Goal: Find specific page/section: Find specific page/section

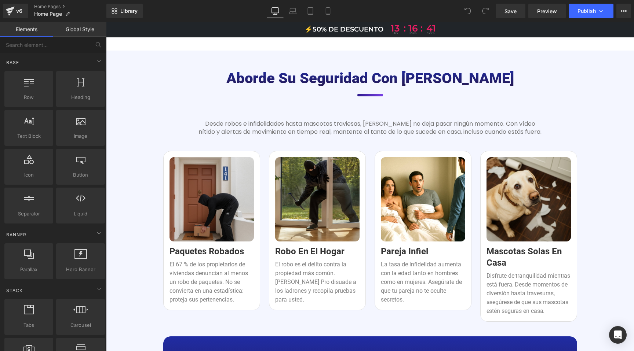
scroll to position [738, 0]
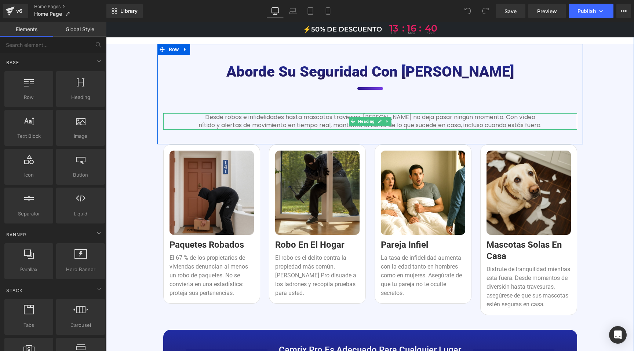
click at [315, 121] on h3 "Desde robos e infidelidades hasta mascotas traviesas, [PERSON_NAME] no deja pas…" at bounding box center [369, 121] width 343 height 16
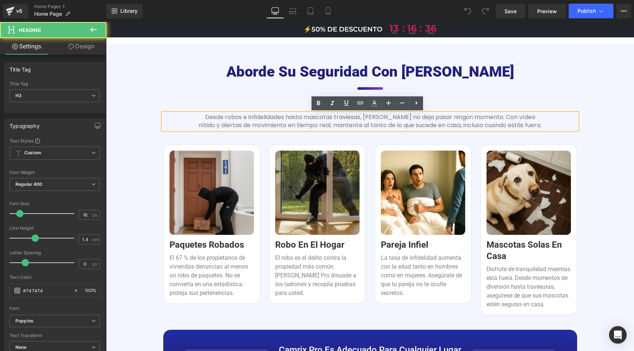
click at [270, 118] on h3 "Desde robos e infidelidades hasta mascotas traviesas, [PERSON_NAME] no deja pas…" at bounding box center [369, 121] width 343 height 16
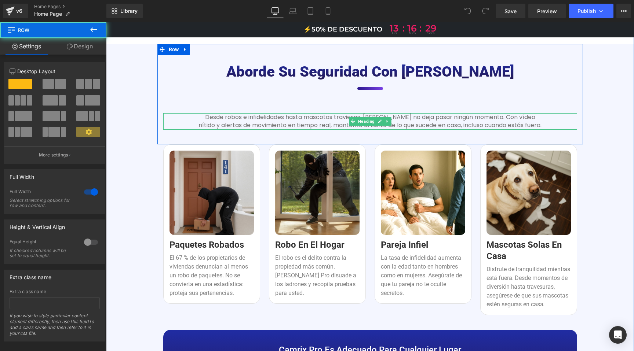
click at [236, 124] on h3 "Desde robos e infidelidades hasta mascotas traviesas, [PERSON_NAME] no deja pas…" at bounding box center [369, 121] width 343 height 16
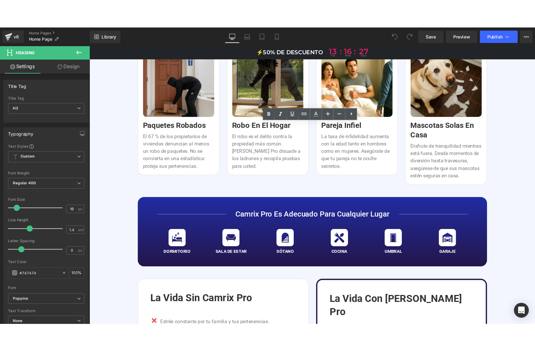
scroll to position [953, 0]
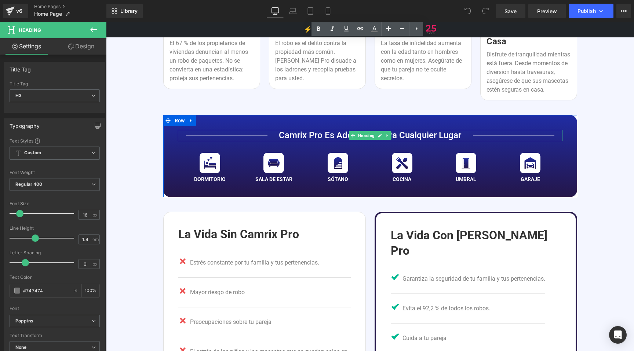
click at [329, 135] on h3 "Camrix Pro es adecuado para cualquier lugar" at bounding box center [370, 135] width 384 height 11
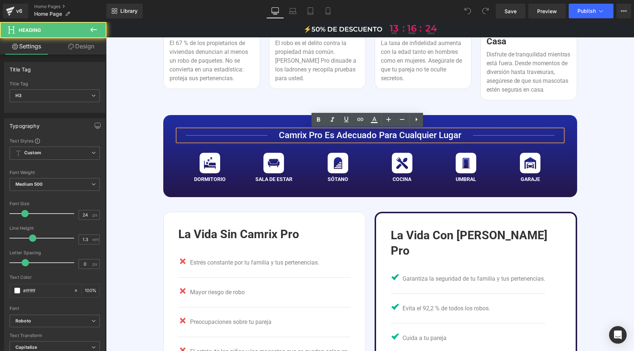
click at [329, 135] on h3 "Camrix Pro es adecuado para cualquier lugar" at bounding box center [370, 135] width 384 height 11
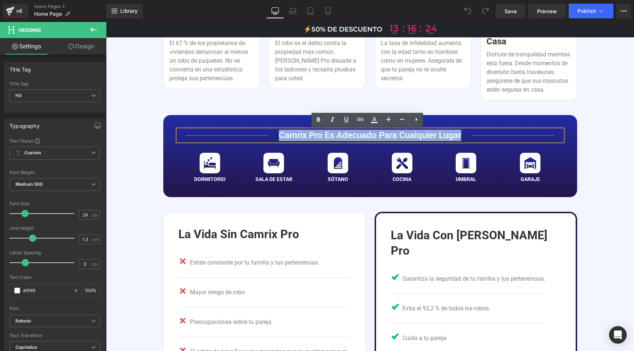
click at [329, 135] on h3 "Camrix Pro es adecuado para cualquier lugar" at bounding box center [370, 135] width 384 height 11
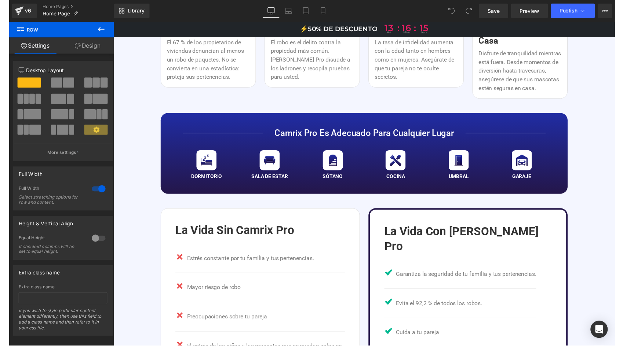
scroll to position [954, 0]
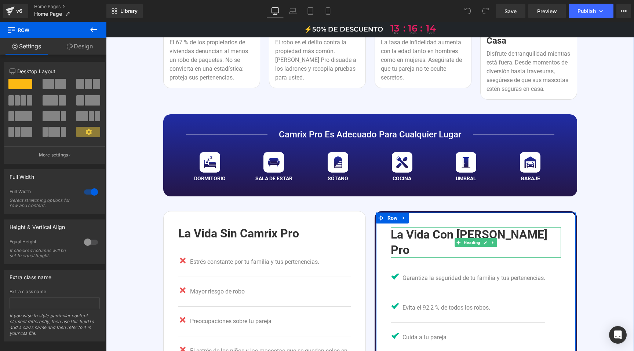
click at [439, 234] on h1 "La vida con [PERSON_NAME] Pro" at bounding box center [475, 242] width 170 height 30
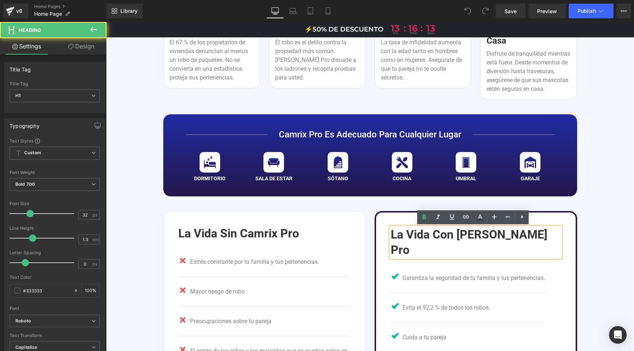
click at [439, 233] on h1 "La vida con [PERSON_NAME] Pro" at bounding box center [475, 242] width 170 height 30
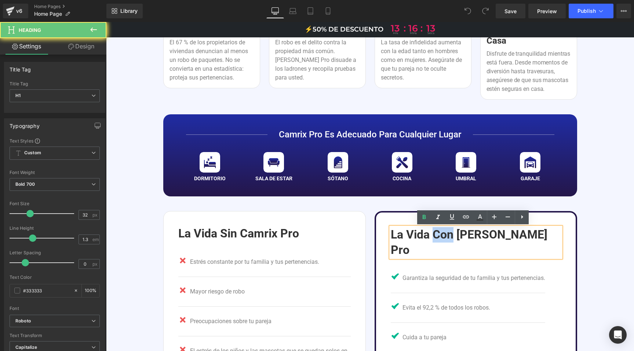
click at [439, 233] on h1 "La vida con [PERSON_NAME] Pro" at bounding box center [475, 242] width 170 height 30
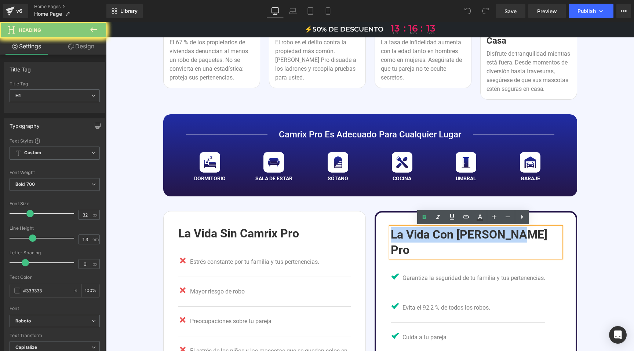
click at [439, 233] on h1 "La vida con [PERSON_NAME] Pro" at bounding box center [475, 242] width 170 height 30
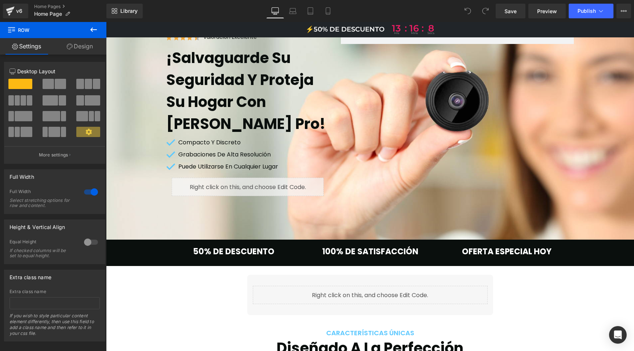
scroll to position [0, 0]
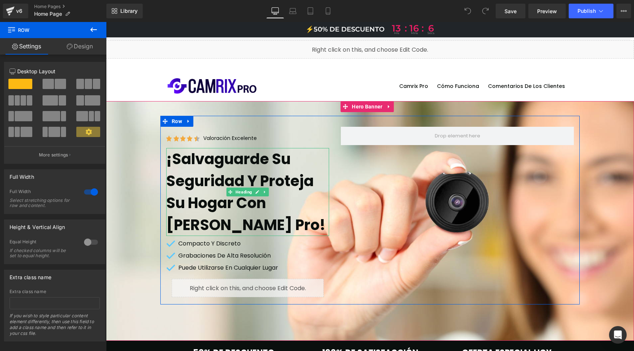
click at [220, 171] on h1 "¡Salvaguarde su seguridad y proteja su hogar con [PERSON_NAME] Pro!" at bounding box center [247, 192] width 163 height 88
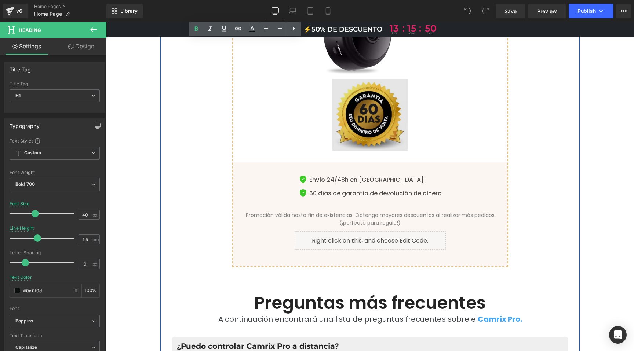
scroll to position [3551, 0]
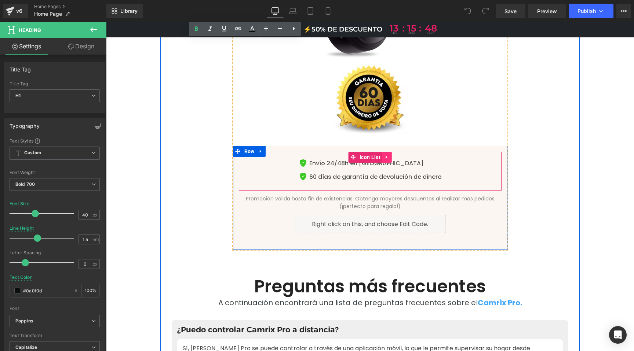
click at [384, 152] on li at bounding box center [387, 157] width 10 height 11
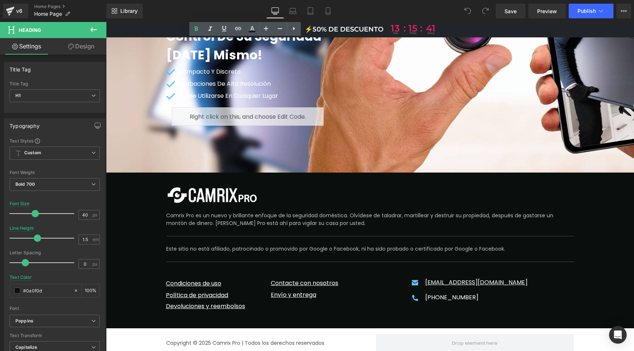
scroll to position [4467, 0]
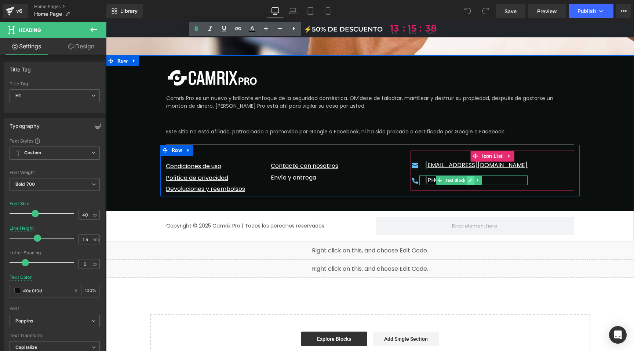
click at [469, 179] on icon at bounding box center [471, 181] width 4 height 4
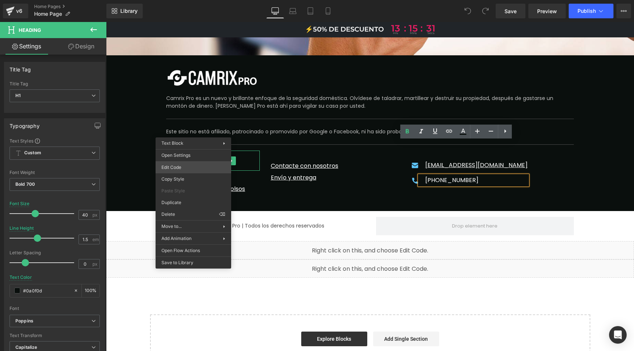
click at [181, 0] on div "You are previewing how the will restyle your page. You can not edit Elements in…" at bounding box center [317, 0] width 634 height 0
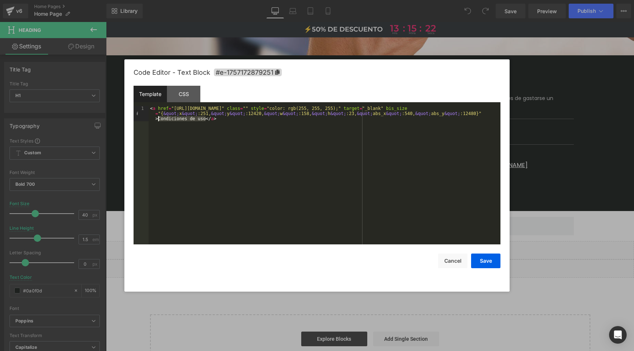
drag, startPoint x: 194, startPoint y: 119, endPoint x: 159, endPoint y: 120, distance: 34.9
click at [159, 120] on div "< a href = "https://pl.camrixpro.com/pages/terms-of-service" class = "" style =…" at bounding box center [324, 190] width 352 height 169
click at [454, 260] on button "Cancel" at bounding box center [452, 261] width 29 height 15
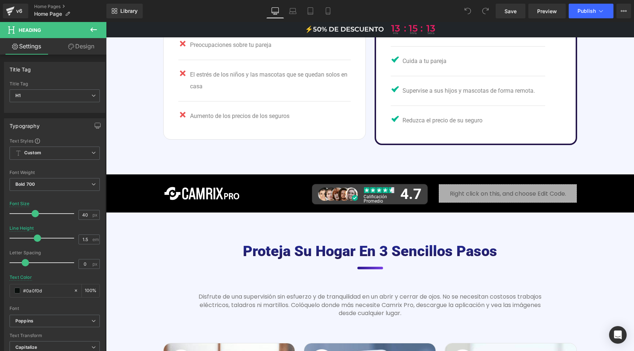
scroll to position [968, 0]
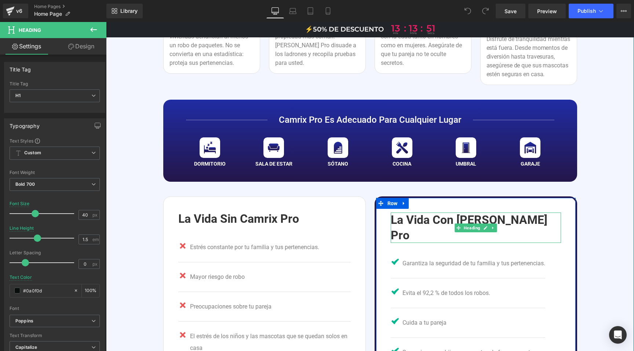
click at [423, 222] on h1 "La vida con [PERSON_NAME] Pro" at bounding box center [475, 228] width 170 height 30
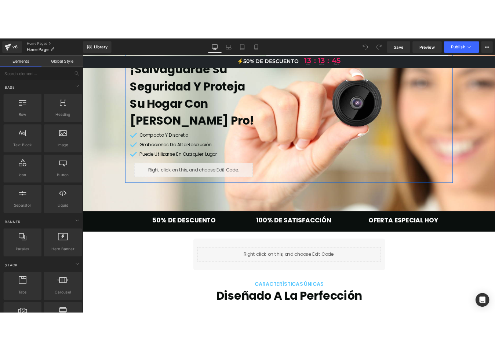
scroll to position [125, 0]
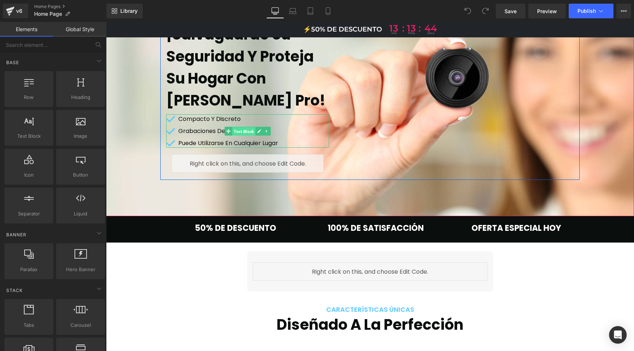
click at [238, 131] on span "Text Block" at bounding box center [243, 131] width 23 height 9
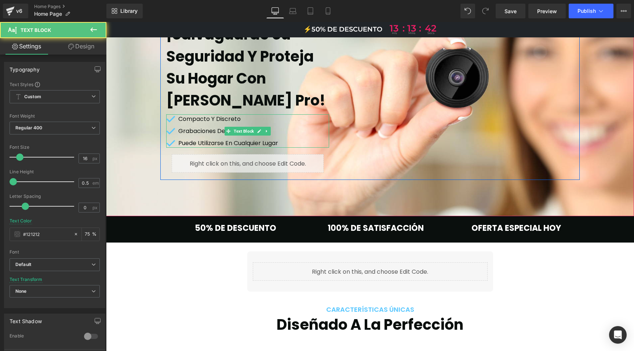
click at [216, 118] on span "Compacto y discreto" at bounding box center [209, 118] width 62 height 9
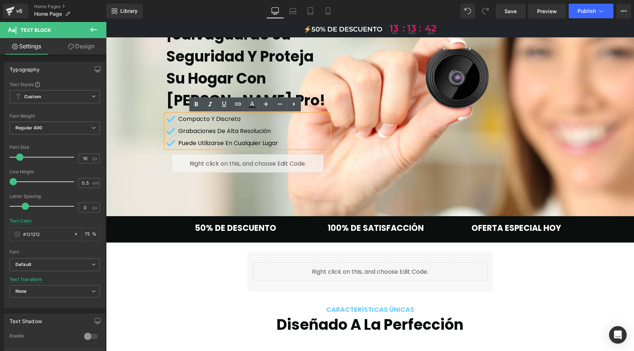
click at [216, 118] on span "Compacto y discreto" at bounding box center [209, 118] width 62 height 9
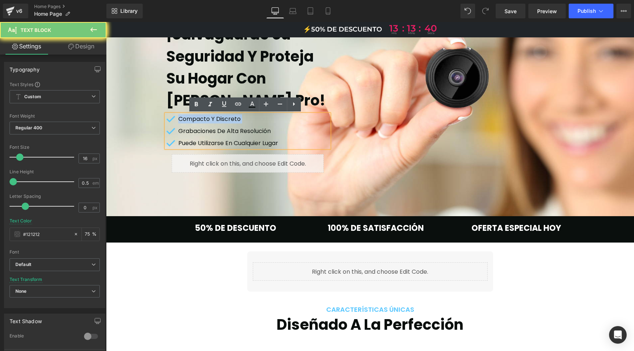
click at [216, 118] on span "Compacto y discreto" at bounding box center [209, 118] width 62 height 9
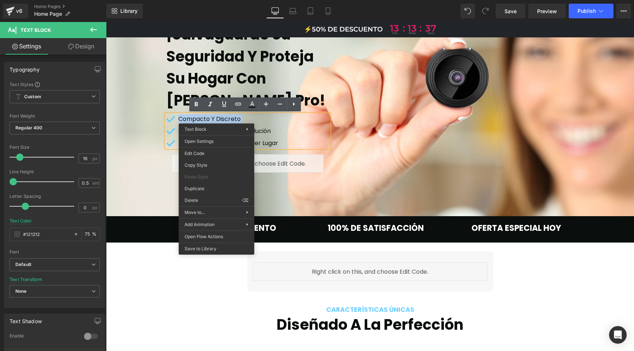
click at [142, 151] on span "TrustScore 4.7 | 8.398 Customer Reviews TrustScore 4.7 | 8.398 Customer Reviews…" at bounding box center [370, 85] width 528 height 189
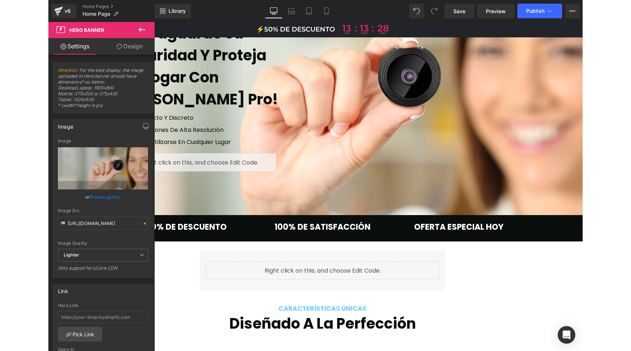
scroll to position [121, 0]
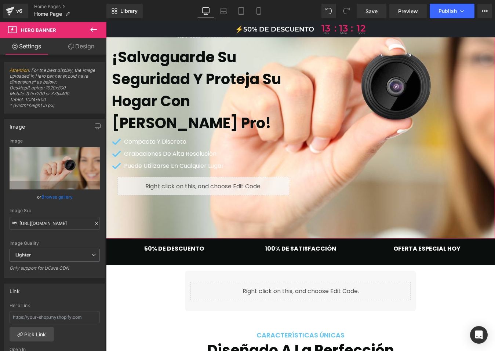
click at [162, 205] on div at bounding box center [300, 107] width 389 height 263
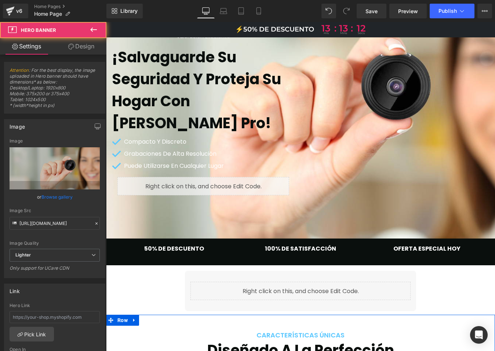
click at [151, 286] on div "Liquid Row Row" at bounding box center [300, 289] width 389 height 49
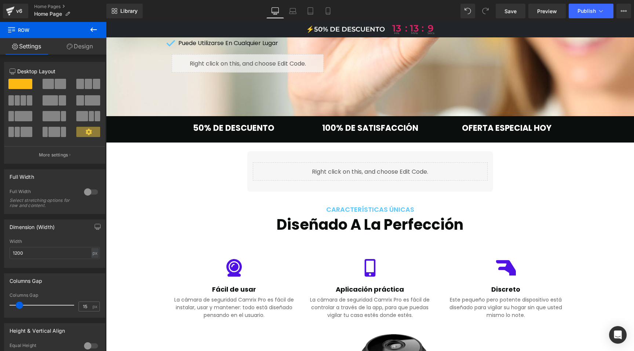
scroll to position [339, 0]
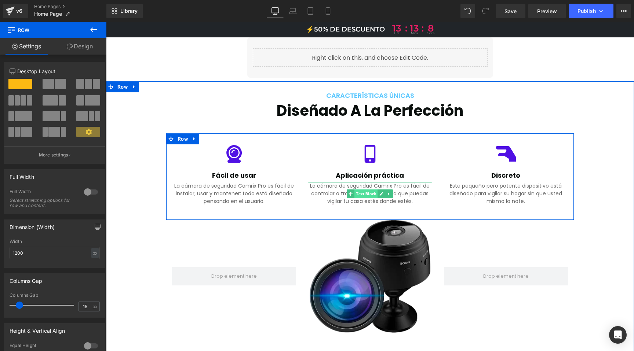
click at [372, 195] on span "Text Block" at bounding box center [365, 194] width 23 height 9
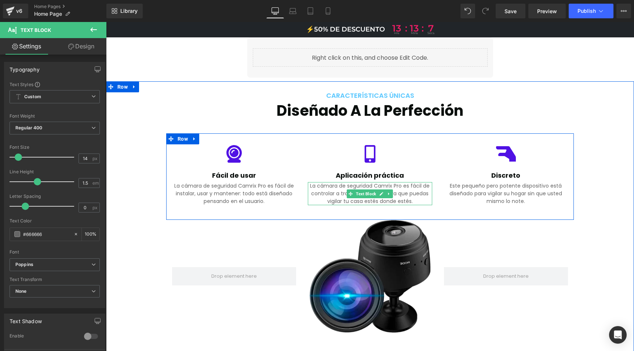
click at [333, 190] on p "La cámara de seguridad Camrix Pro es fácil de controlar a través de la app, par…" at bounding box center [370, 193] width 124 height 23
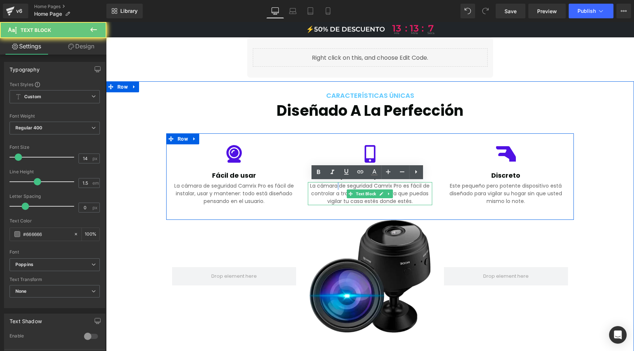
click at [333, 190] on p "La cámara de seguridad Camrix Pro es fácil de controlar a través de la app, par…" at bounding box center [370, 193] width 124 height 23
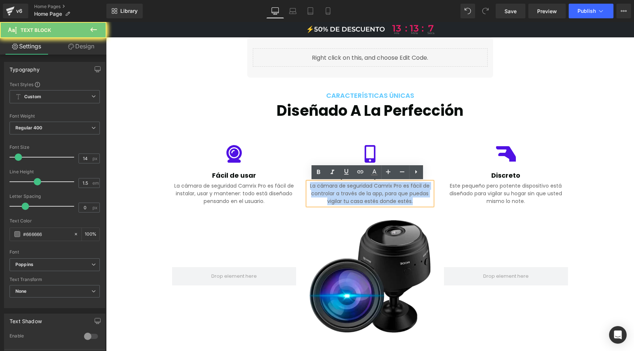
click at [333, 190] on p "La cámara de seguridad Camrix Pro es fácil de controlar a través de la app, par…" at bounding box center [370, 193] width 124 height 23
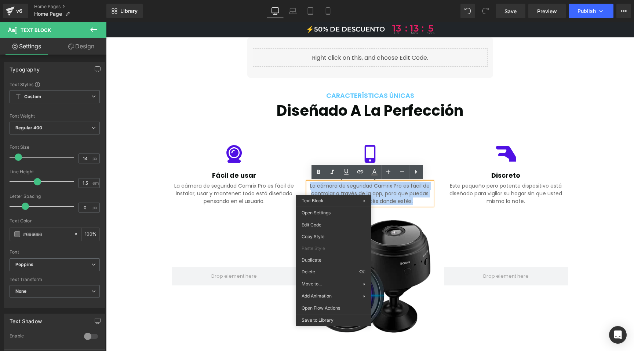
click at [333, 187] on p "La cámara de seguridad Camrix Pro es fácil de controlar a través de la app, par…" at bounding box center [370, 193] width 124 height 23
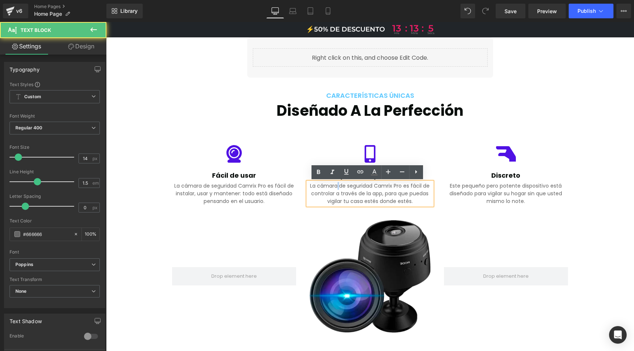
click at [333, 187] on p "La cámara de seguridad Camrix Pro es fácil de controlar a través de la app, par…" at bounding box center [370, 193] width 124 height 23
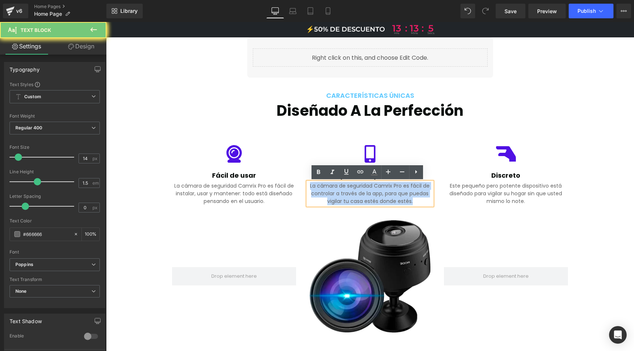
click at [333, 187] on p "La cámara de seguridad Camrix Pro es fácil de controlar a través de la app, par…" at bounding box center [370, 193] width 124 height 23
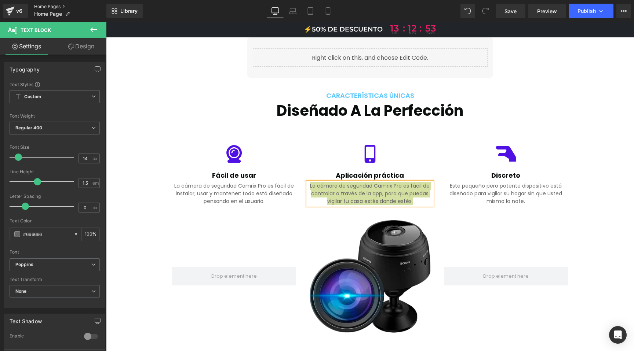
click at [45, 8] on link "Home Pages" at bounding box center [70, 7] width 72 height 6
